Goal: Find specific page/section: Find specific page/section

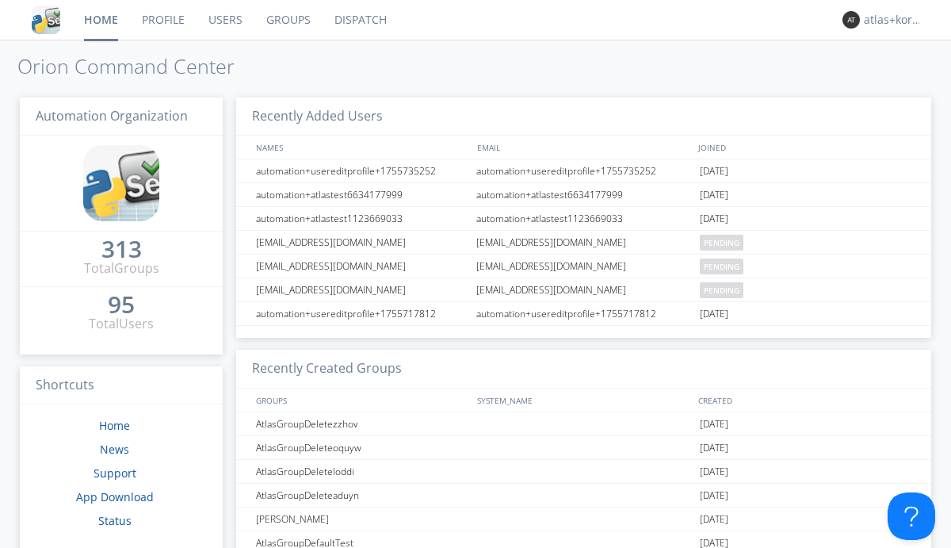
click at [359, 20] on link "Dispatch" at bounding box center [361, 20] width 76 height 40
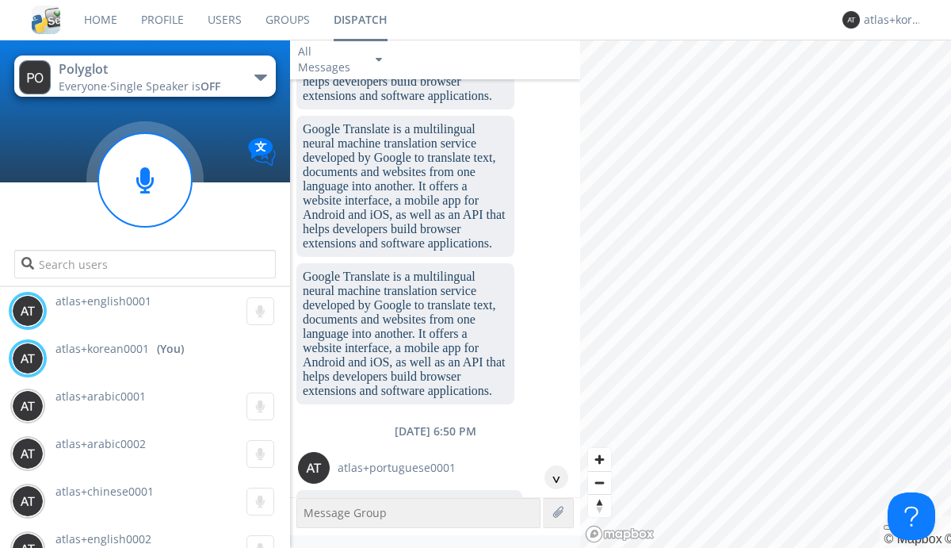
scroll to position [2338, 0]
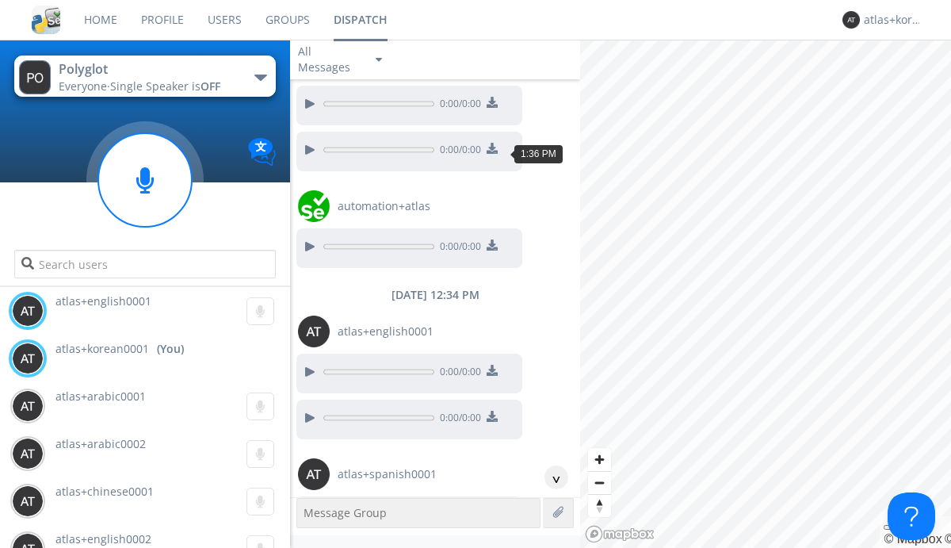
scroll to position [2187, 0]
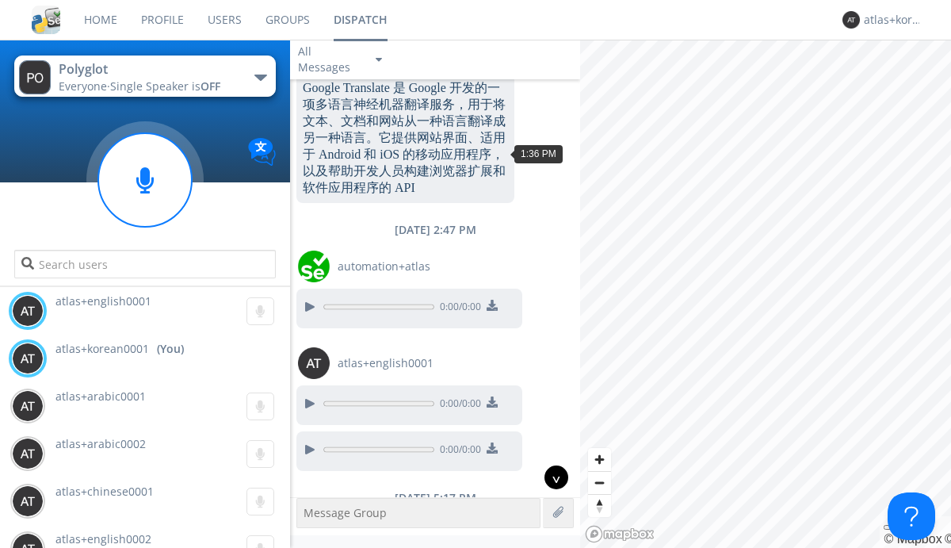
click at [550, 477] on div "^" at bounding box center [557, 477] width 24 height 24
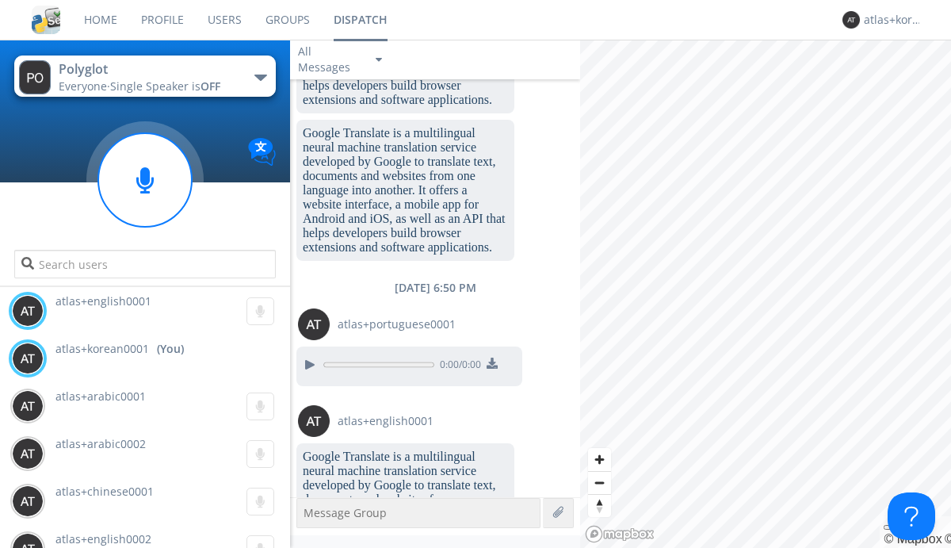
scroll to position [4405, 0]
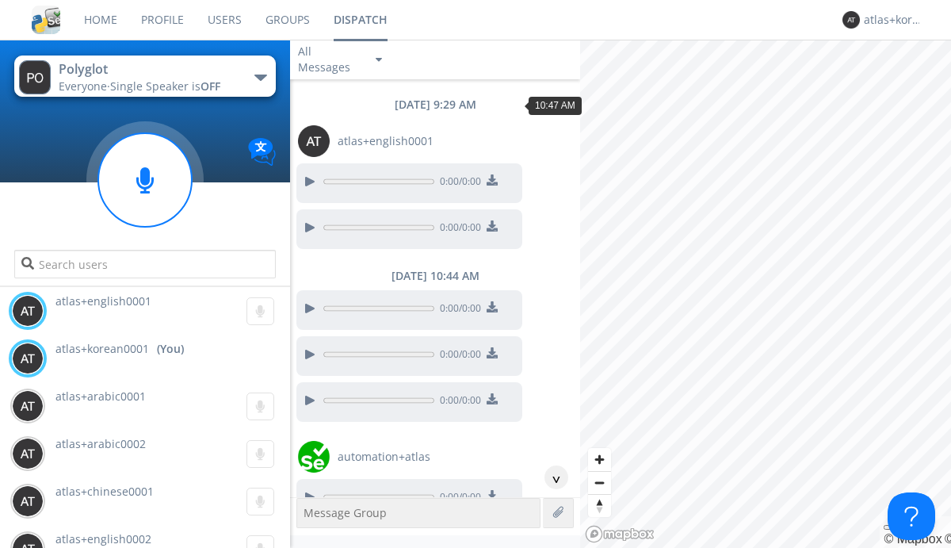
scroll to position [369, 0]
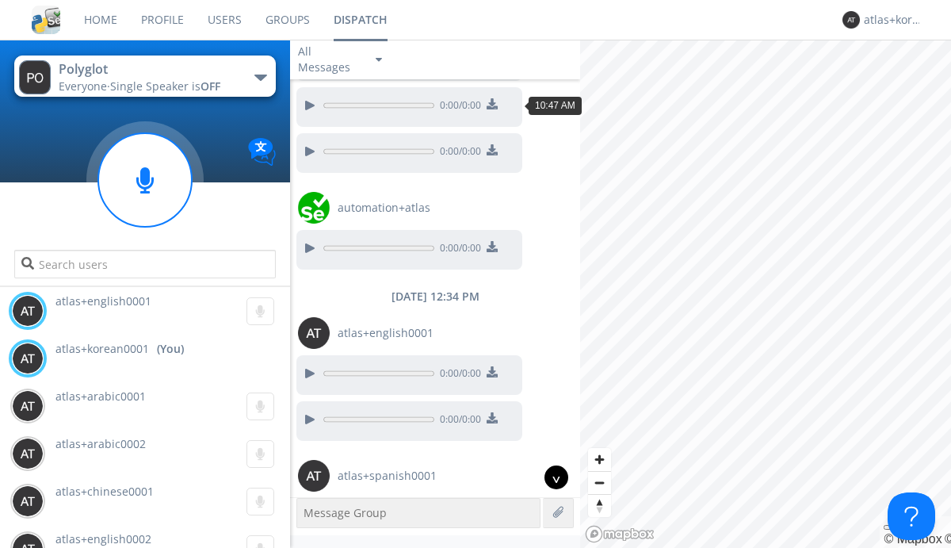
click at [550, 477] on div "^" at bounding box center [557, 477] width 24 height 24
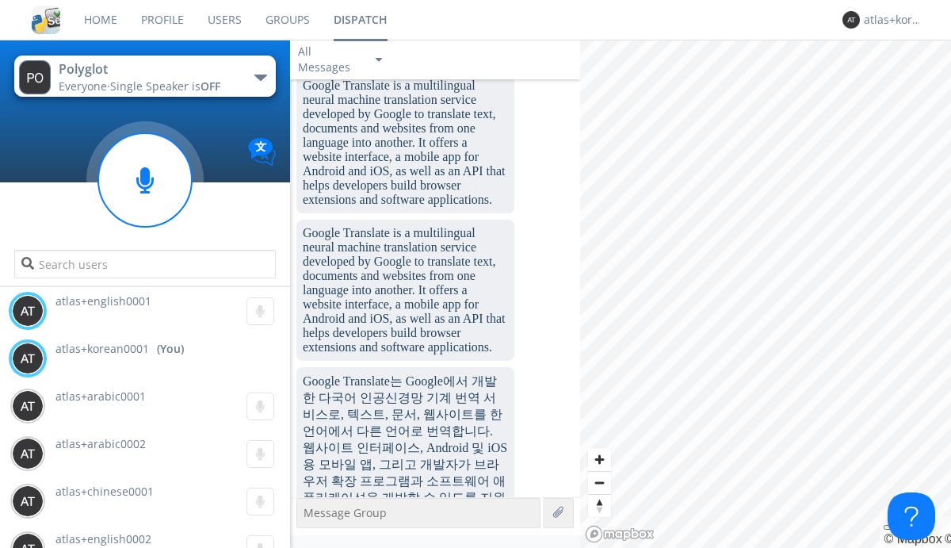
scroll to position [4963, 0]
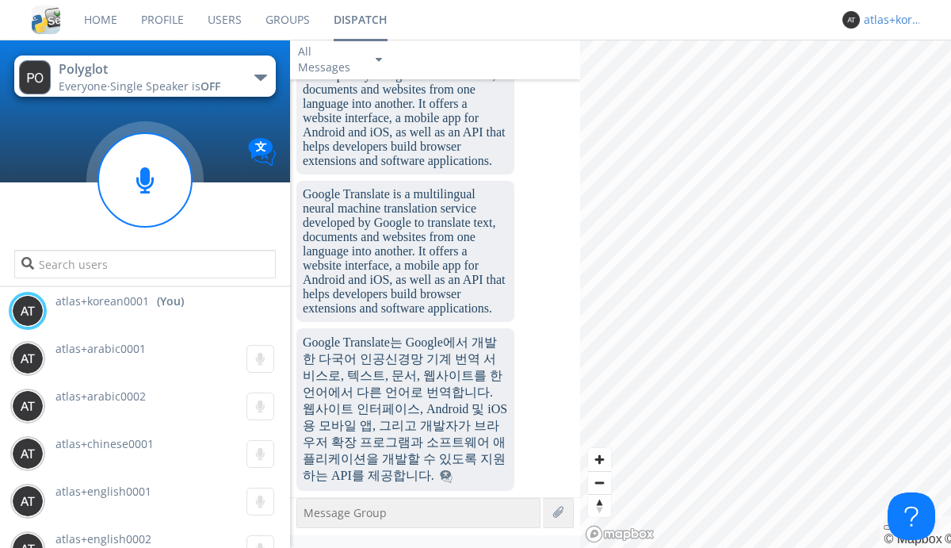
click at [889, 20] on div "atlas+korean0001" at bounding box center [893, 20] width 59 height 16
